Goal: Task Accomplishment & Management: Manage account settings

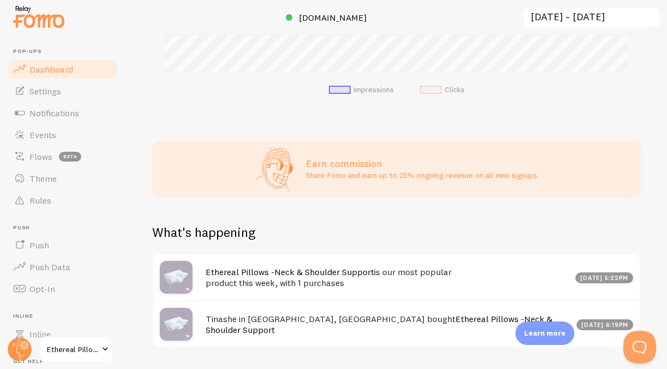
scroll to position [486, 0]
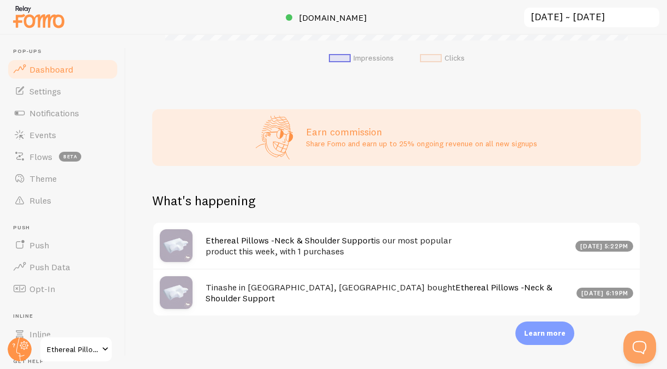
click at [461, 299] on div "Tinashe in [GEOGRAPHIC_DATA], [GEOGRAPHIC_DATA] bought Ethereal Pillows -Neck &…" at bounding box center [396, 291] width 486 height 47
click at [61, 112] on span "Notifications" at bounding box center [54, 112] width 50 height 11
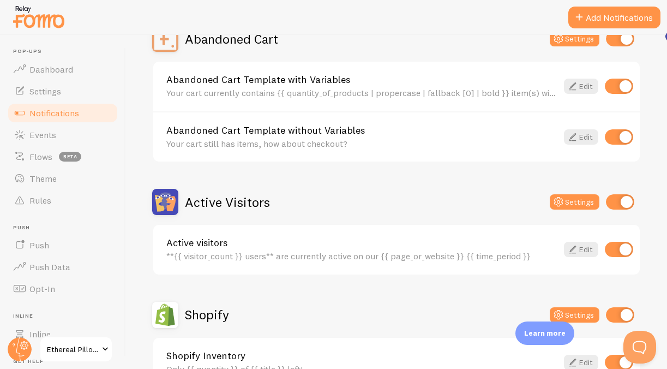
scroll to position [125, 0]
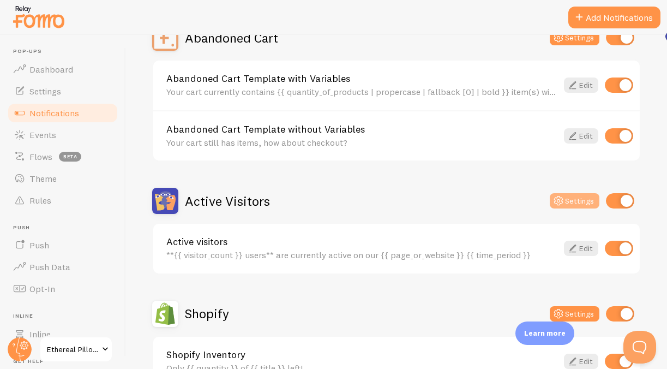
click at [565, 199] on icon at bounding box center [558, 200] width 13 height 13
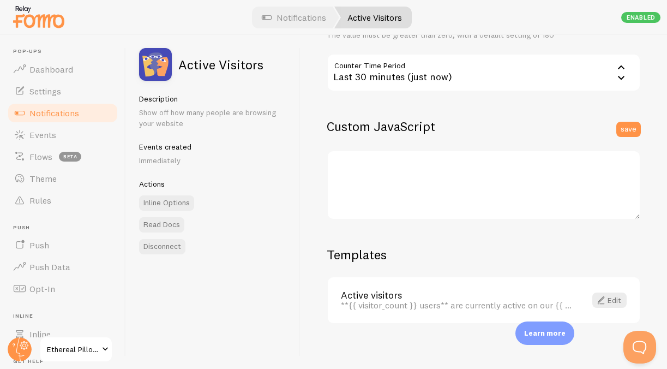
scroll to position [317, 0]
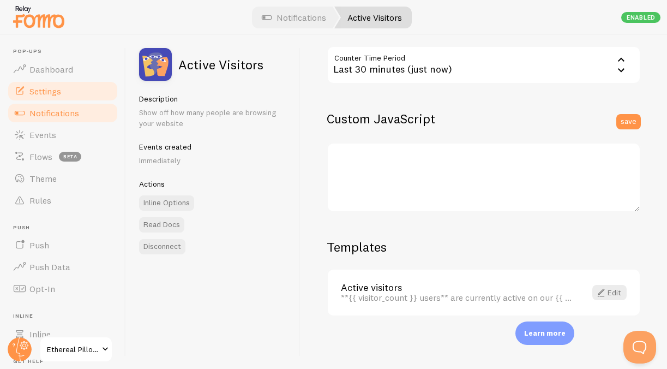
click at [73, 92] on link "Settings" at bounding box center [63, 91] width 112 height 22
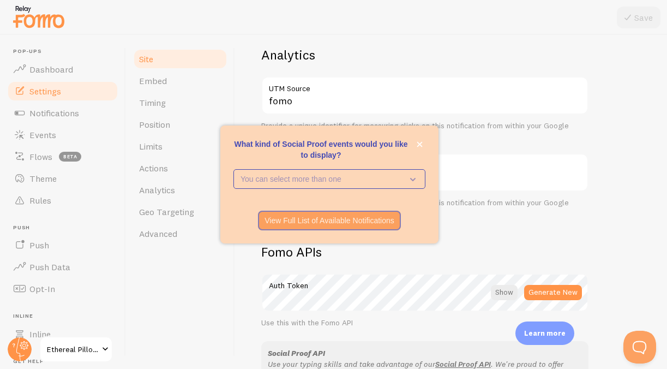
scroll to position [448, 0]
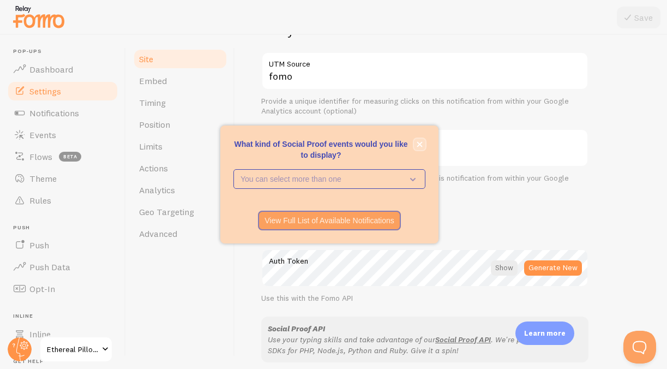
click at [421, 143] on icon "close," at bounding box center [420, 144] width 6 height 6
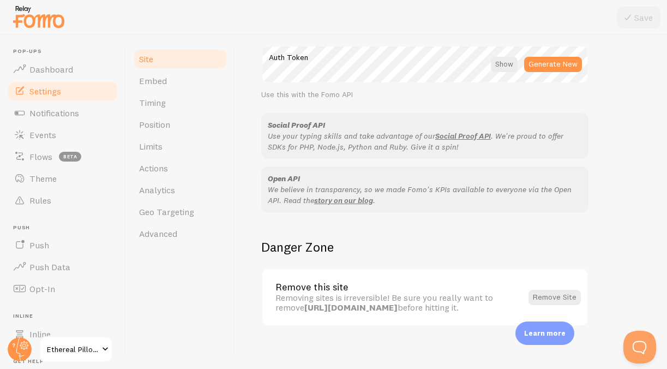
scroll to position [661, 0]
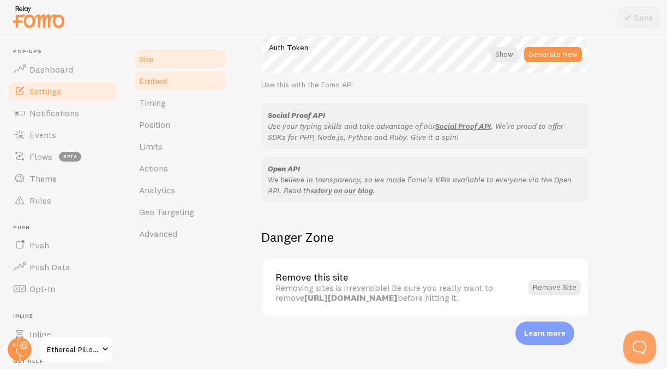
click at [183, 79] on link "Embed" at bounding box center [180, 81] width 95 height 22
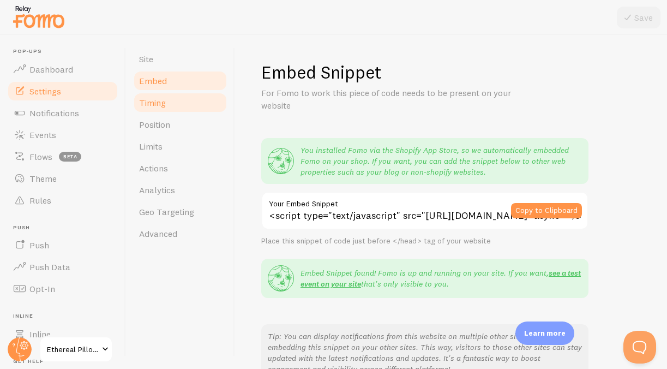
click at [177, 102] on link "Timing" at bounding box center [180, 103] width 95 height 22
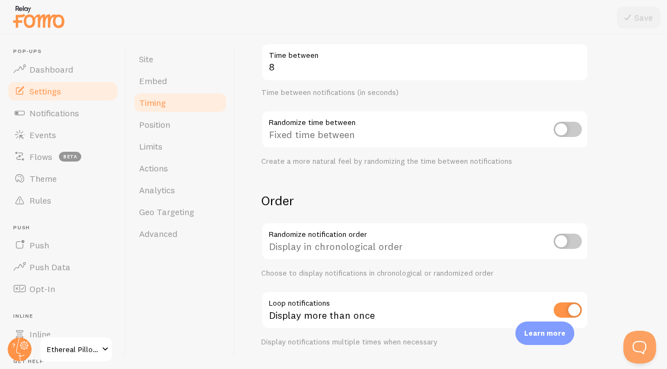
scroll to position [277, 0]
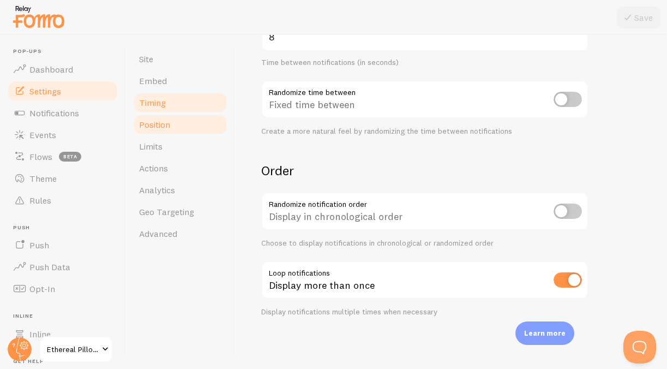
click at [199, 130] on link "Position" at bounding box center [180, 124] width 95 height 22
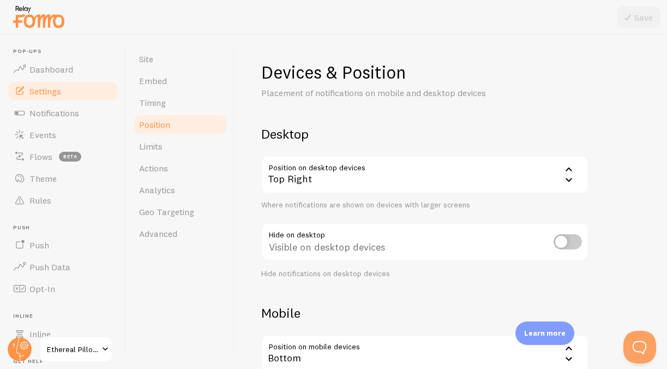
click at [571, 182] on icon at bounding box center [568, 179] width 13 height 13
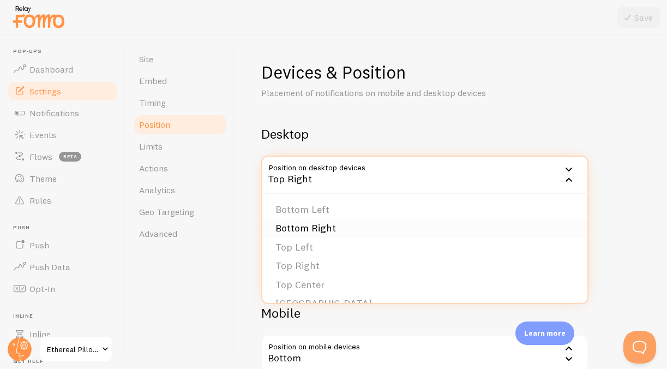
click at [479, 227] on li "Bottom Right" at bounding box center [424, 228] width 325 height 19
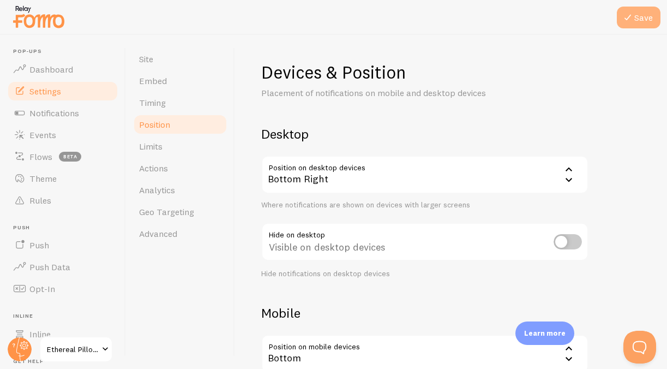
click at [622, 17] on icon at bounding box center [627, 17] width 13 height 13
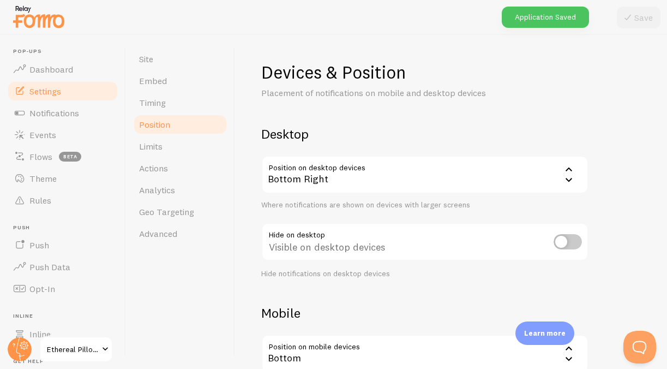
click at [571, 184] on icon at bounding box center [568, 179] width 13 height 13
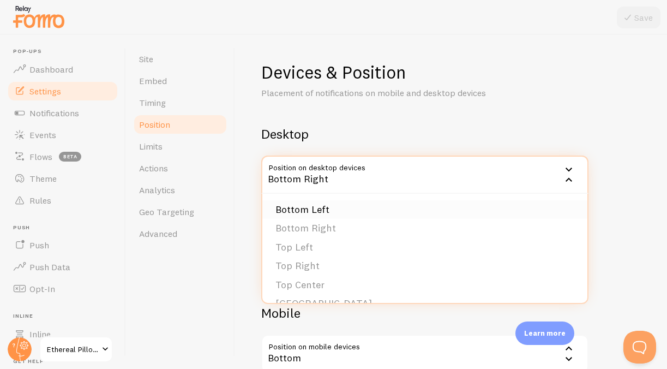
click at [389, 206] on li "Bottom Left" at bounding box center [424, 209] width 325 height 19
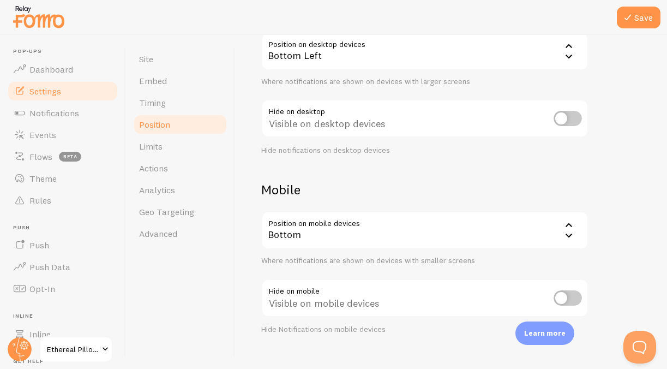
scroll to position [123, 0]
click at [576, 118] on input "checkbox" at bounding box center [567, 118] width 28 height 15
click at [563, 121] on input "checkbox" at bounding box center [567, 118] width 28 height 15
checkbox input "false"
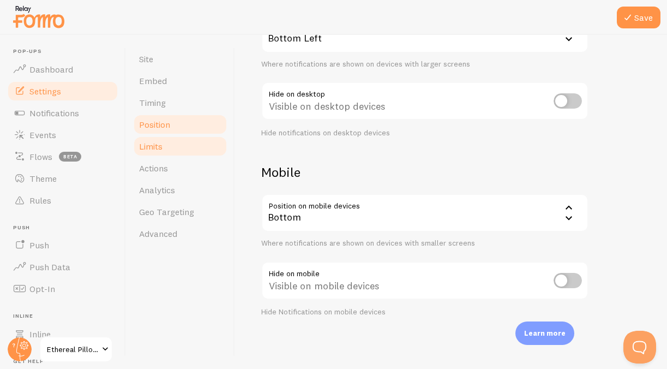
click at [183, 146] on link "Limits" at bounding box center [180, 146] width 95 height 22
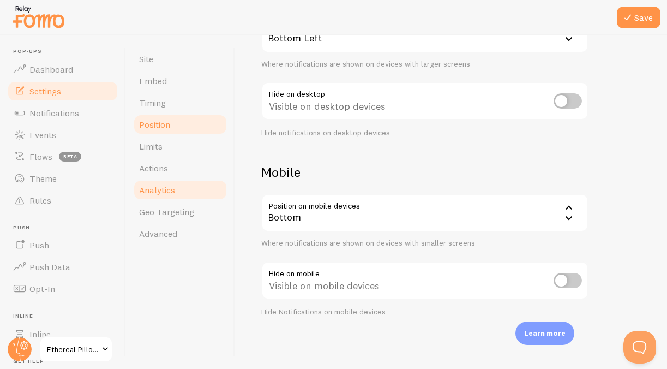
click at [192, 195] on link "Analytics" at bounding box center [180, 190] width 95 height 22
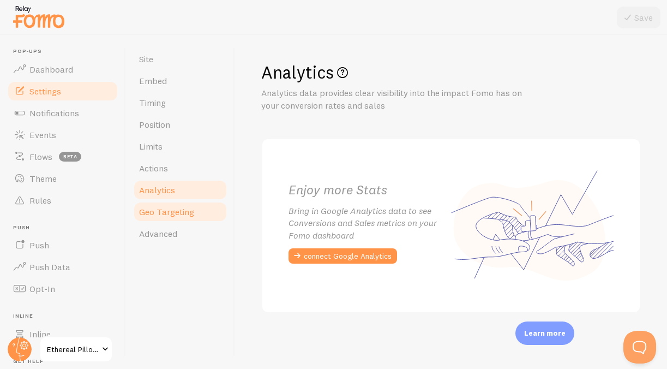
click at [190, 209] on span "Geo Targeting" at bounding box center [166, 211] width 55 height 11
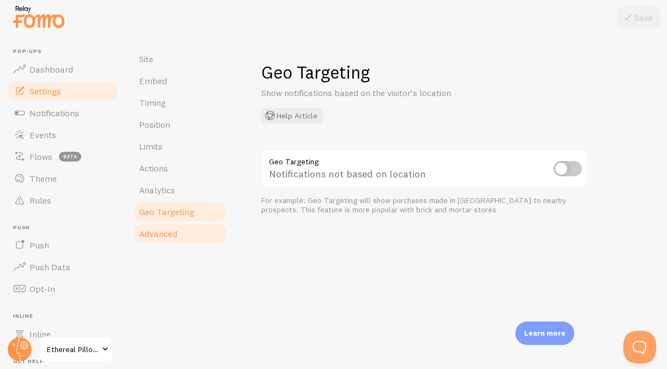
click at [160, 240] on link "Advanced" at bounding box center [180, 233] width 95 height 22
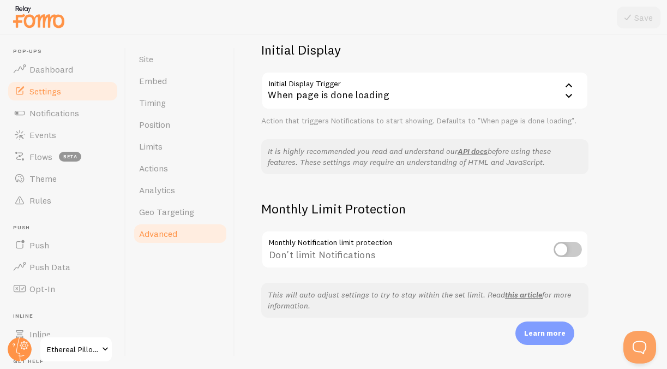
scroll to position [264, 0]
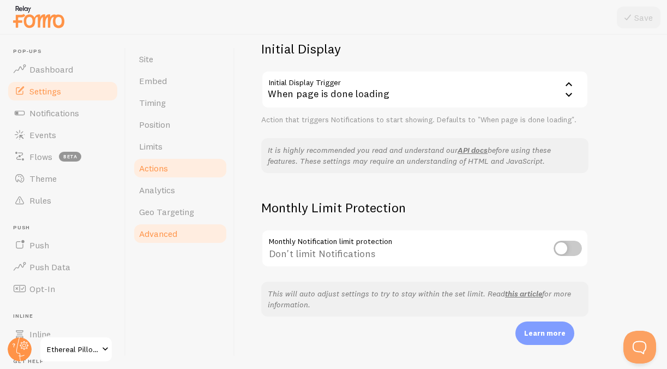
click at [171, 163] on link "Actions" at bounding box center [180, 168] width 95 height 22
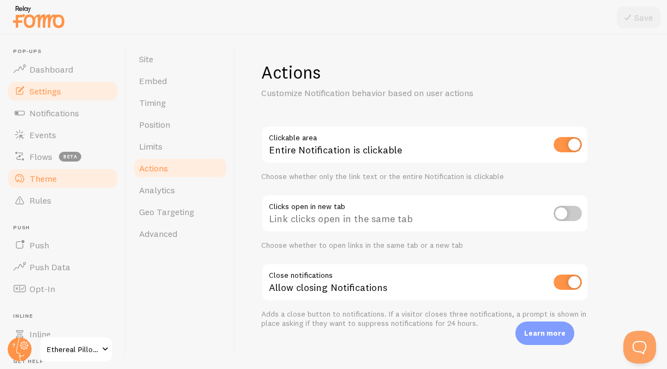
click at [75, 177] on link "Theme" at bounding box center [63, 178] width 112 height 22
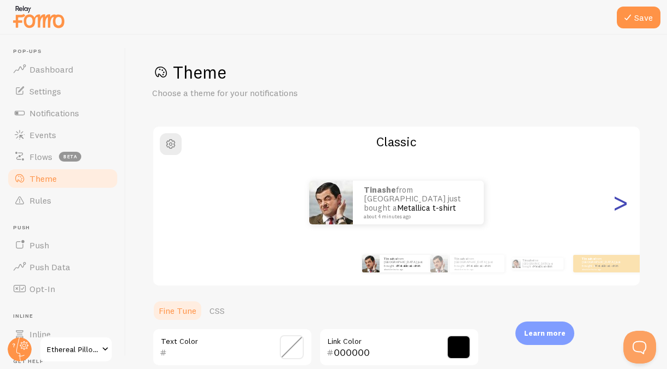
click at [621, 197] on div ">" at bounding box center [619, 202] width 13 height 79
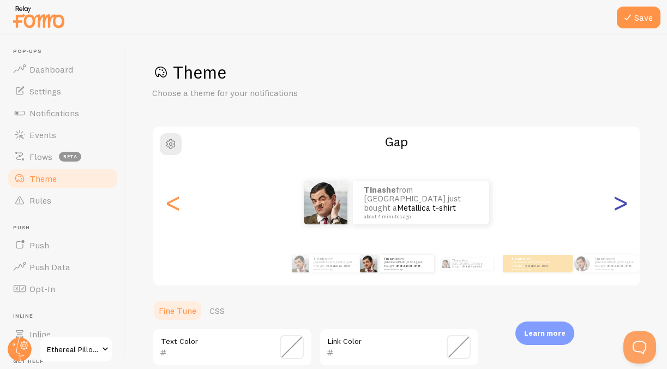
click at [621, 197] on div ">" at bounding box center [619, 202] width 13 height 79
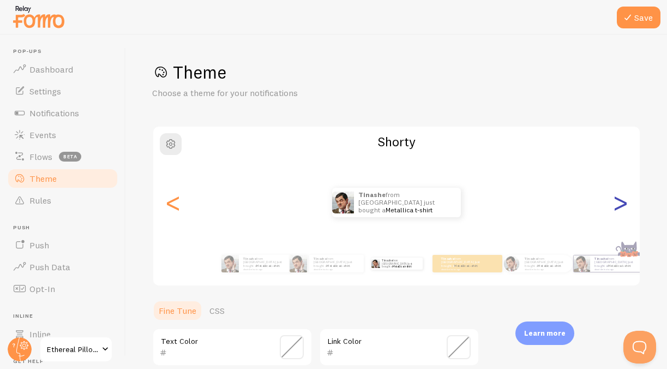
click at [621, 197] on div ">" at bounding box center [619, 202] width 13 height 79
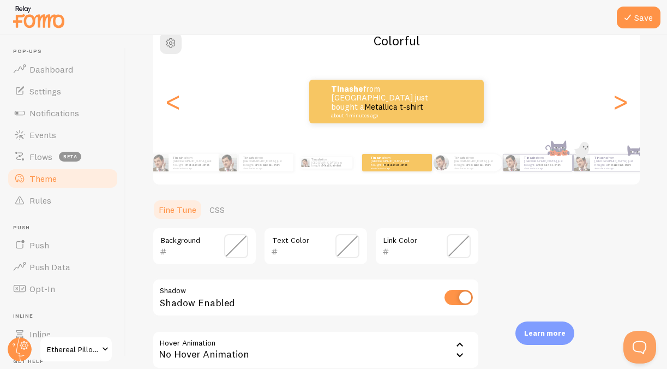
scroll to position [96, 0]
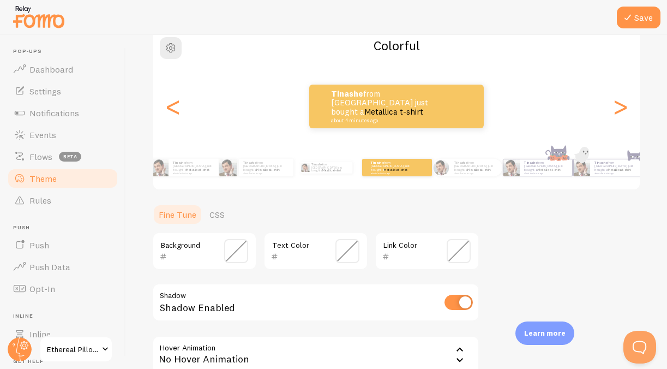
click at [234, 245] on span at bounding box center [236, 251] width 24 height 24
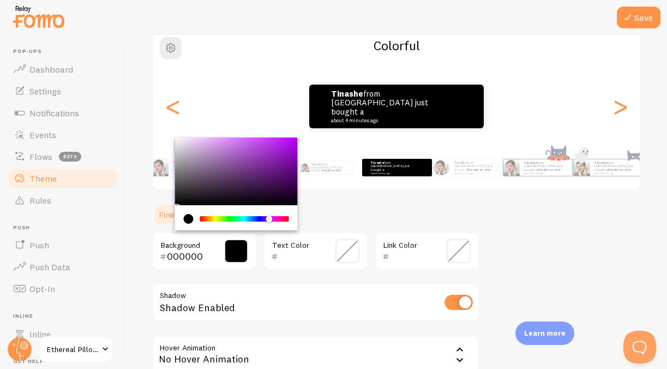
drag, startPoint x: 202, startPoint y: 217, endPoint x: 268, endPoint y: 221, distance: 66.1
click at [268, 221] on div "Chrome color picker" at bounding box center [269, 218] width 7 height 7
click at [341, 215] on ul "Fine Tune CSS" at bounding box center [315, 214] width 327 height 22
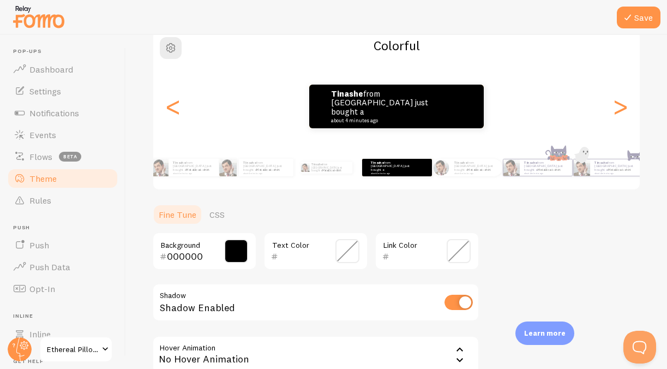
click at [234, 257] on span at bounding box center [236, 251] width 24 height 24
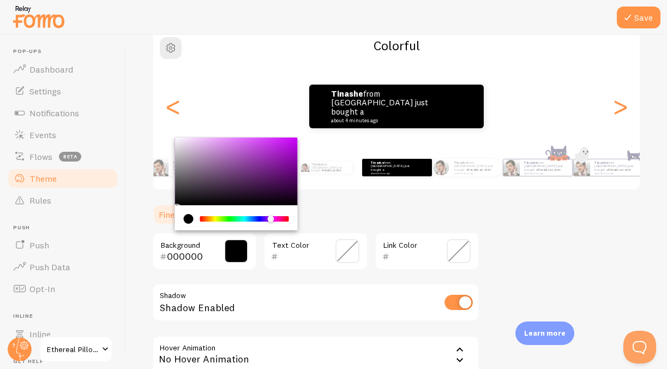
click at [270, 218] on div "Chrome color picker" at bounding box center [270, 218] width 7 height 7
click at [233, 252] on span at bounding box center [236, 251] width 24 height 24
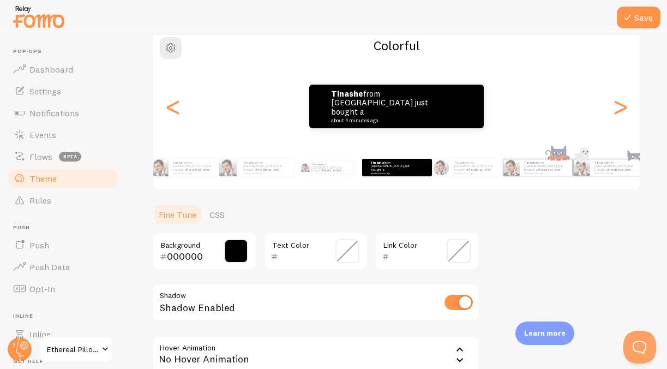
click at [237, 246] on span at bounding box center [236, 251] width 24 height 24
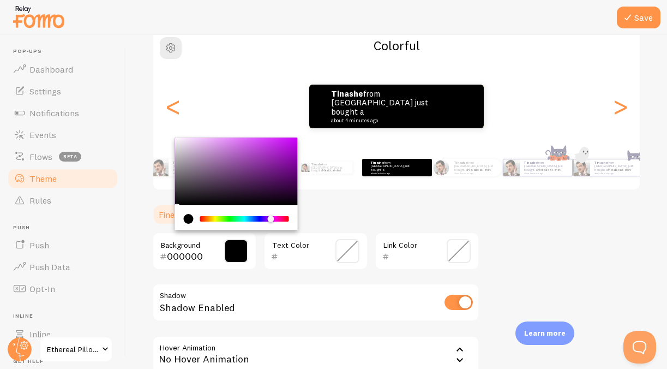
click at [189, 218] on div "current color is #000000" at bounding box center [189, 219] width 10 height 10
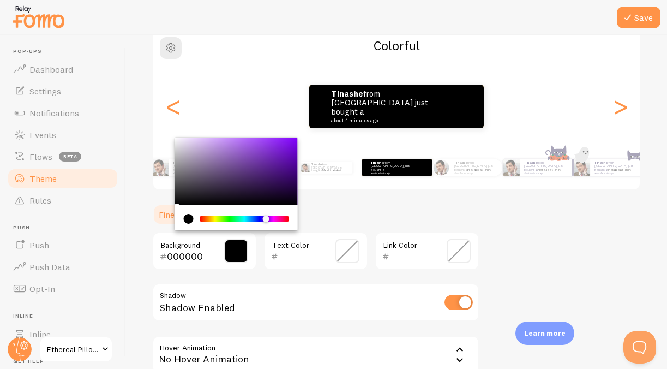
drag, startPoint x: 270, startPoint y: 218, endPoint x: 264, endPoint y: 221, distance: 6.8
click at [264, 221] on div "Chrome color picker" at bounding box center [266, 218] width 7 height 7
click at [188, 219] on div "current color is #000000" at bounding box center [189, 219] width 10 height 10
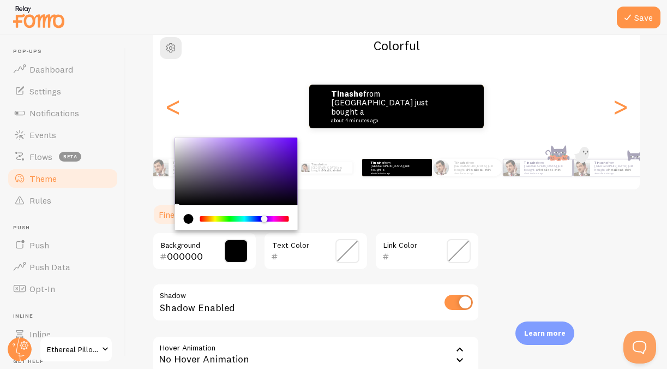
click at [188, 219] on div "current color is #000000" at bounding box center [189, 219] width 10 height 10
click at [196, 243] on div "000000 Background" at bounding box center [204, 251] width 105 height 38
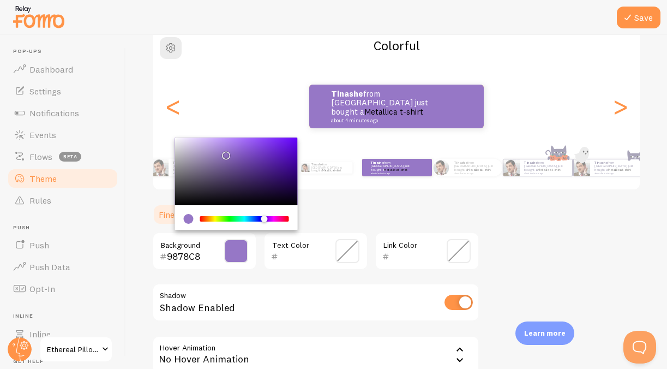
drag, startPoint x: 178, startPoint y: 204, endPoint x: 223, endPoint y: 153, distance: 67.6
click at [223, 153] on div "Chrome color picker" at bounding box center [236, 171] width 123 height 68
type input "9778C6"
click at [344, 255] on span at bounding box center [347, 251] width 24 height 24
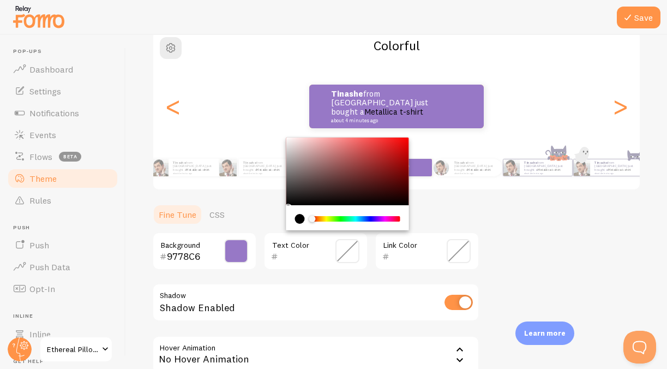
click at [414, 250] on input "text" at bounding box center [411, 256] width 44 height 13
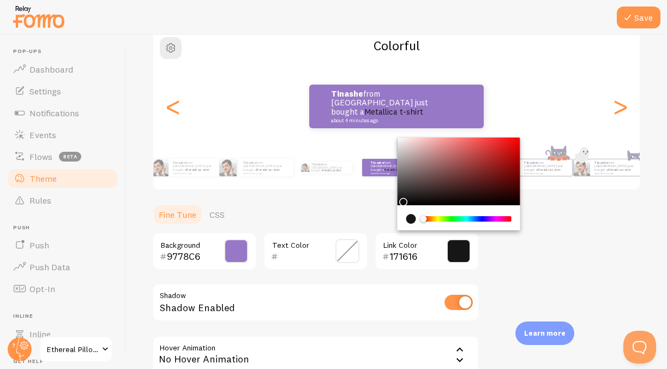
type input "191818"
drag, startPoint x: 401, startPoint y: 204, endPoint x: 401, endPoint y: 198, distance: 5.5
click at [401, 198] on div "Chrome color picker" at bounding box center [459, 171] width 123 height 68
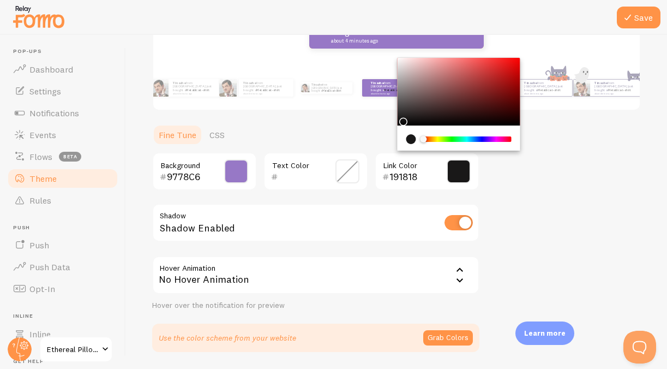
scroll to position [183, 0]
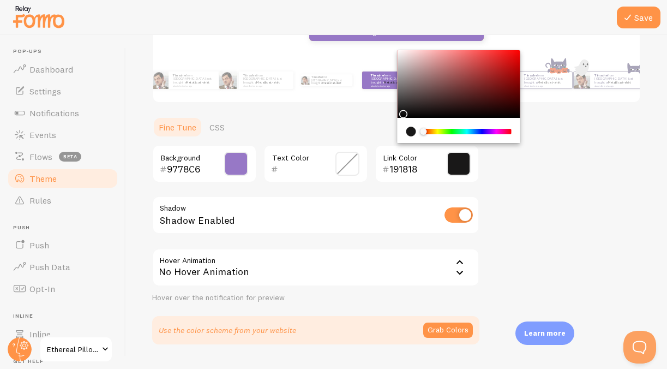
click at [459, 270] on icon at bounding box center [459, 272] width 13 height 13
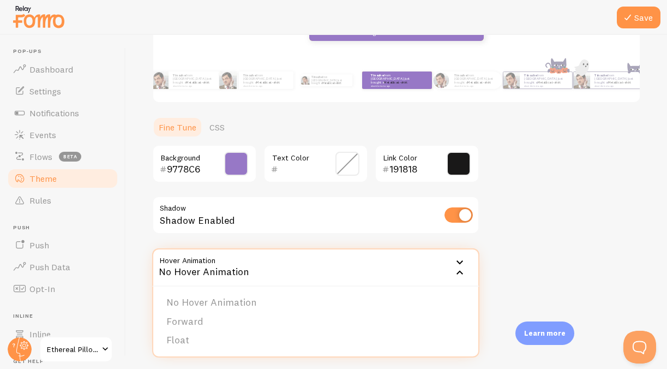
click at [459, 256] on icon at bounding box center [459, 262] width 13 height 13
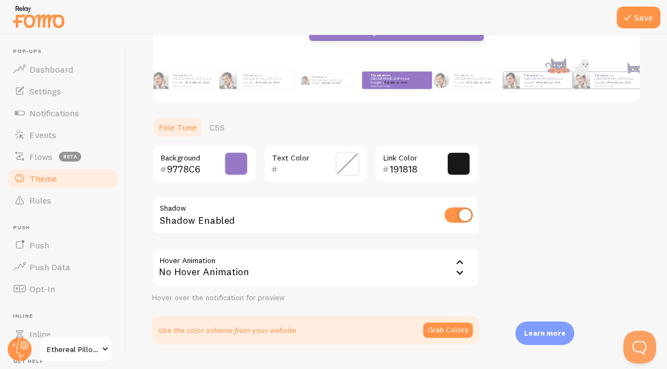
click at [460, 271] on icon at bounding box center [459, 272] width 13 height 13
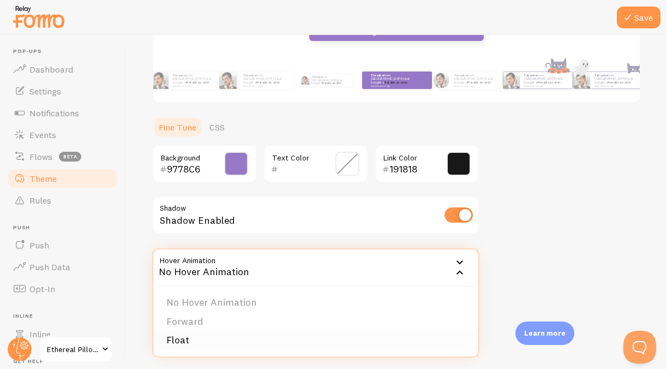
click at [392, 332] on li "Float" at bounding box center [315, 339] width 325 height 19
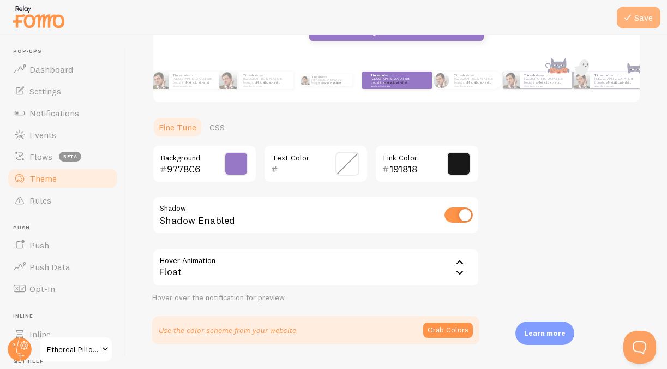
click at [642, 13] on button "Save" at bounding box center [639, 18] width 44 height 22
